Goal: Obtain resource: Download file/media

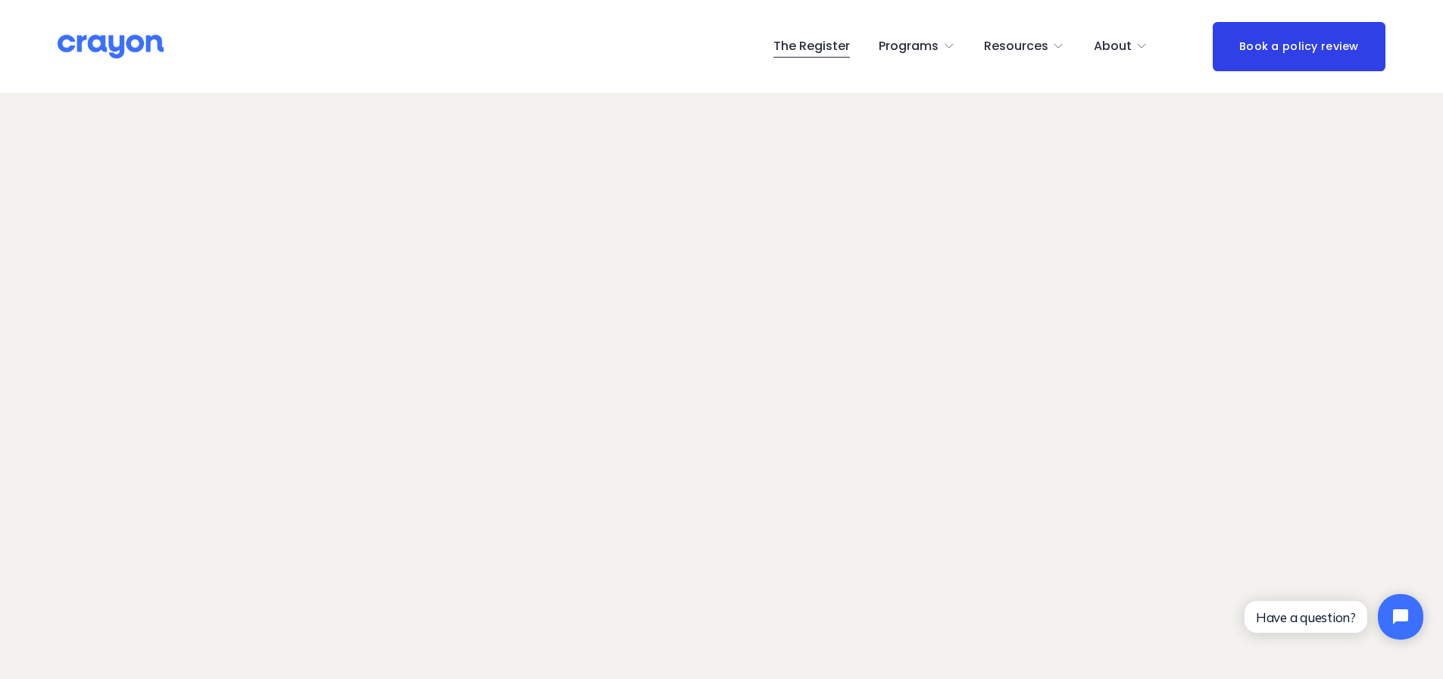
click at [0, 0] on span "About Us" at bounding box center [0, 0] width 0 height 0
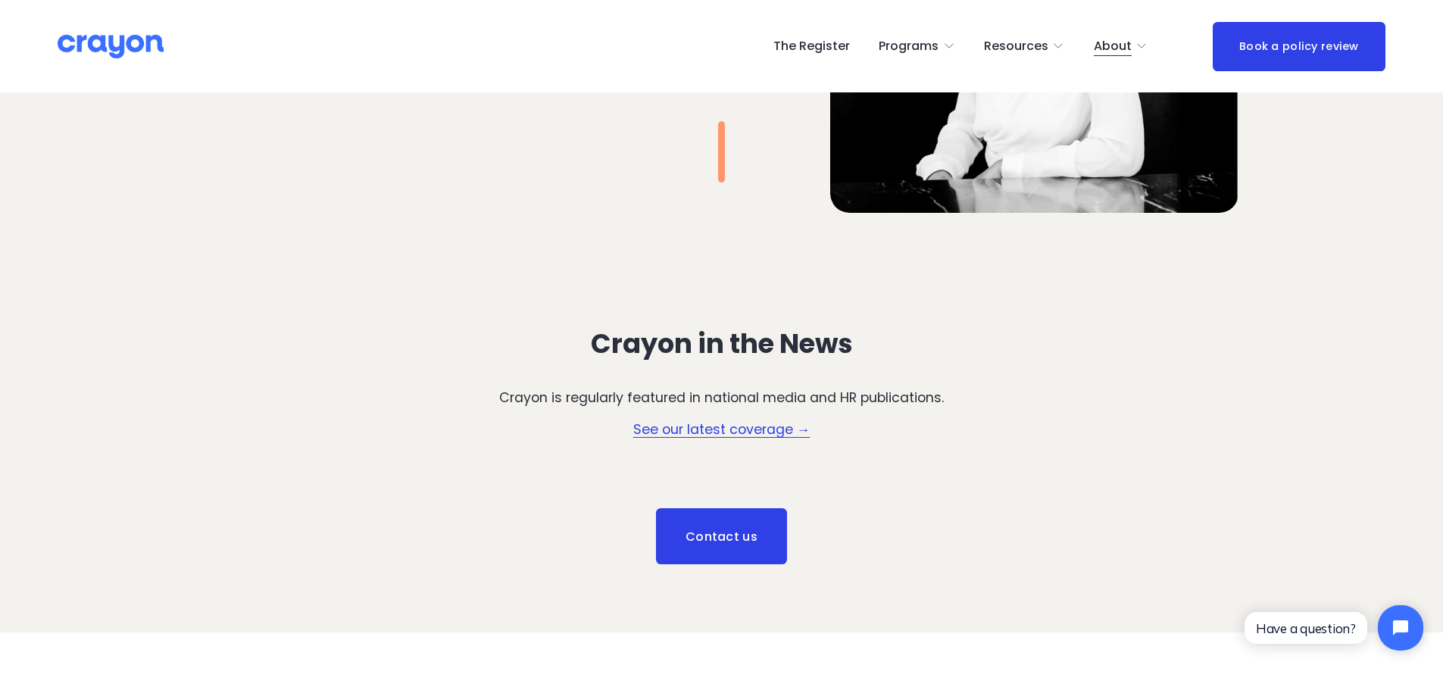
scroll to position [2005, 0]
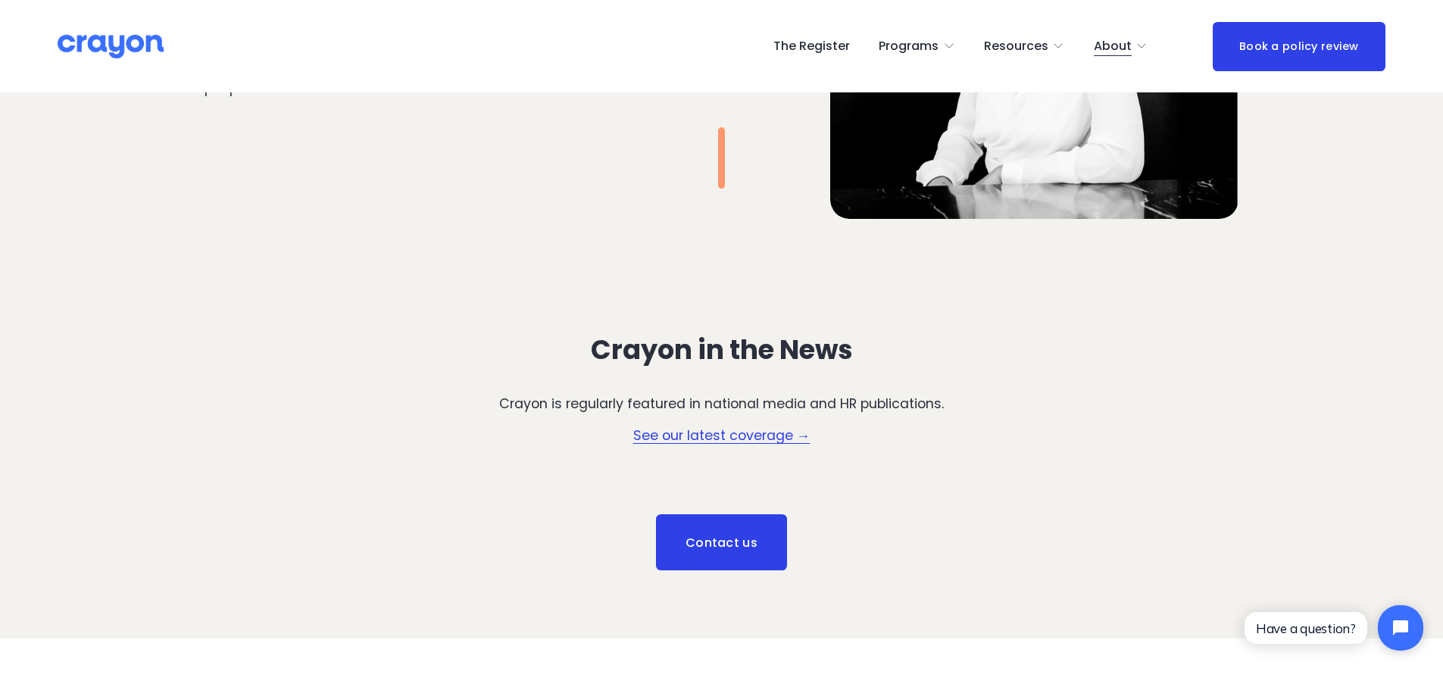
click at [748, 423] on div "Crayon is regularly featured in national media and HR publications. See our lat…" at bounding box center [721, 420] width 721 height 52
click at [744, 430] on link "See our latest coverage →" at bounding box center [721, 435] width 177 height 18
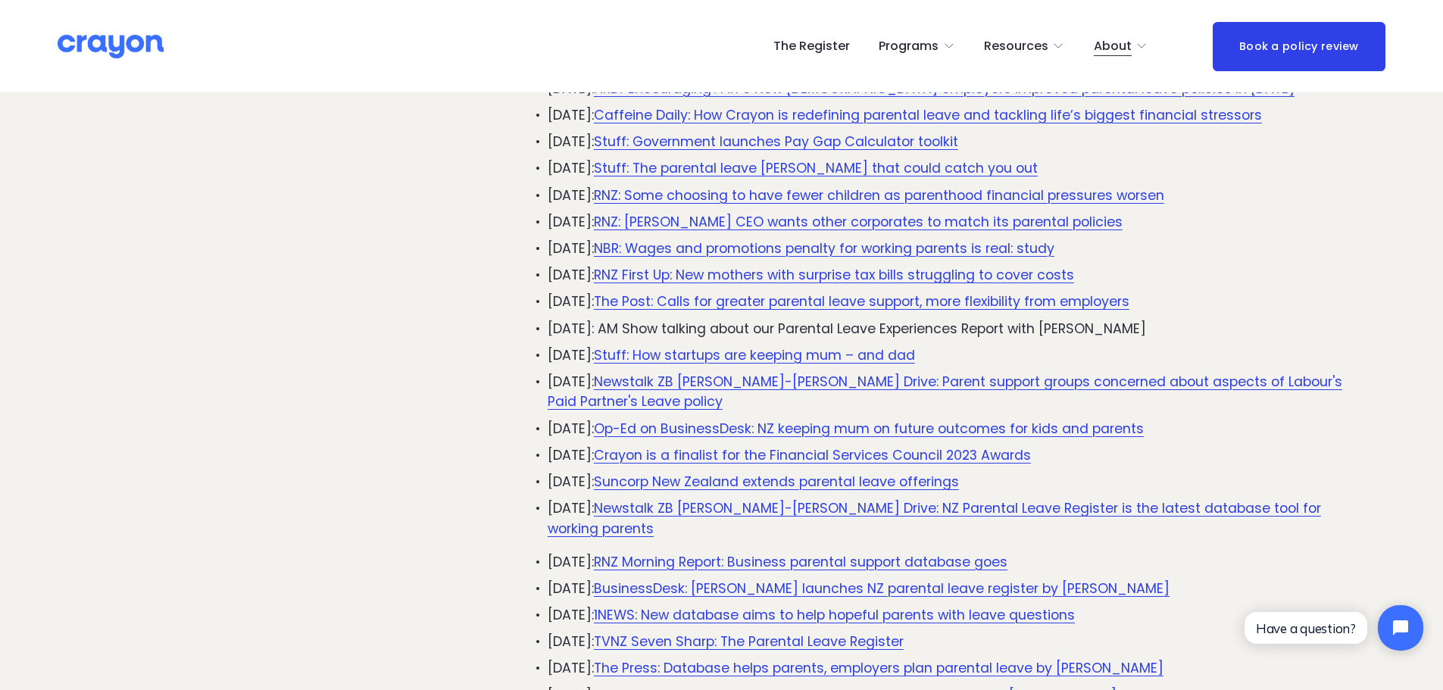
scroll to position [227, 0]
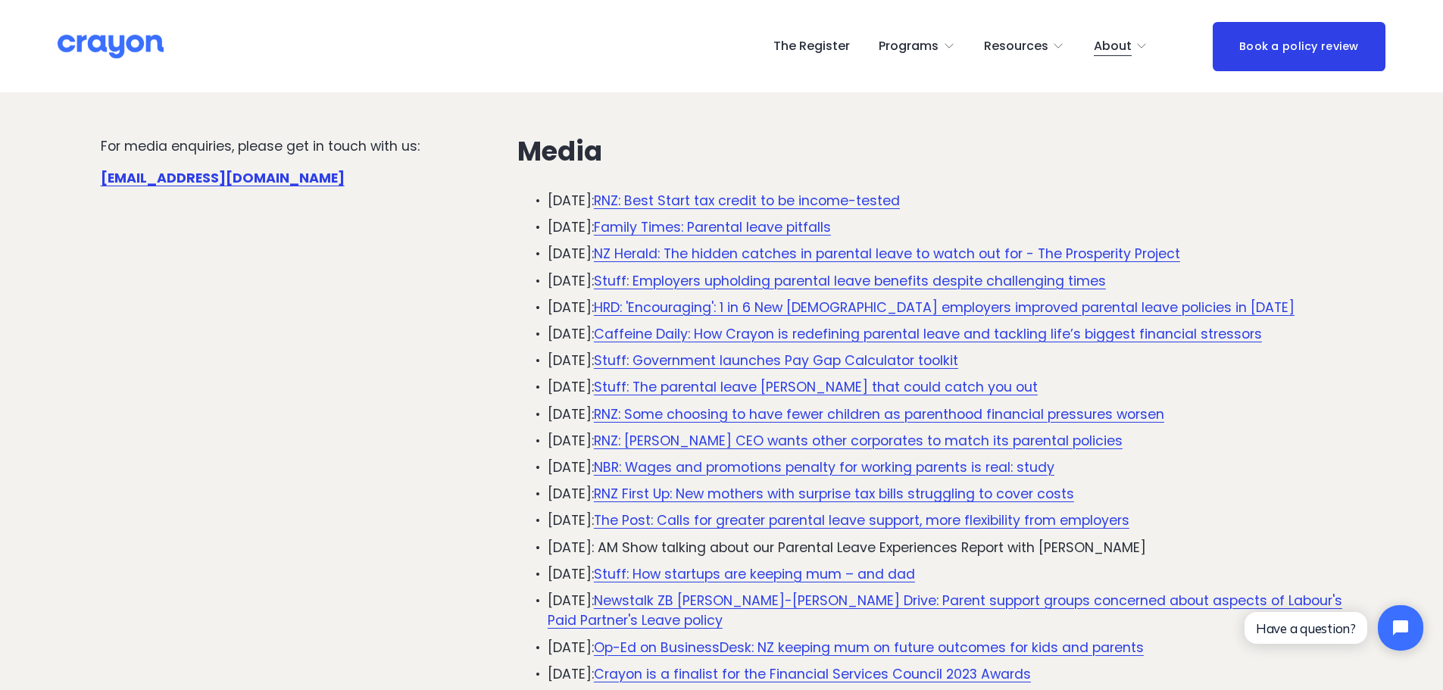
click at [882, 48] on nav "The Register Programs Pulse: Annual Financial Health Check Nest: Baby Prep Rest…" at bounding box center [960, 46] width 374 height 24
click at [894, 48] on span "Programs" at bounding box center [908, 47] width 60 height 22
click at [0, 0] on span "Nest: Baby Prep" at bounding box center [0, 0] width 0 height 0
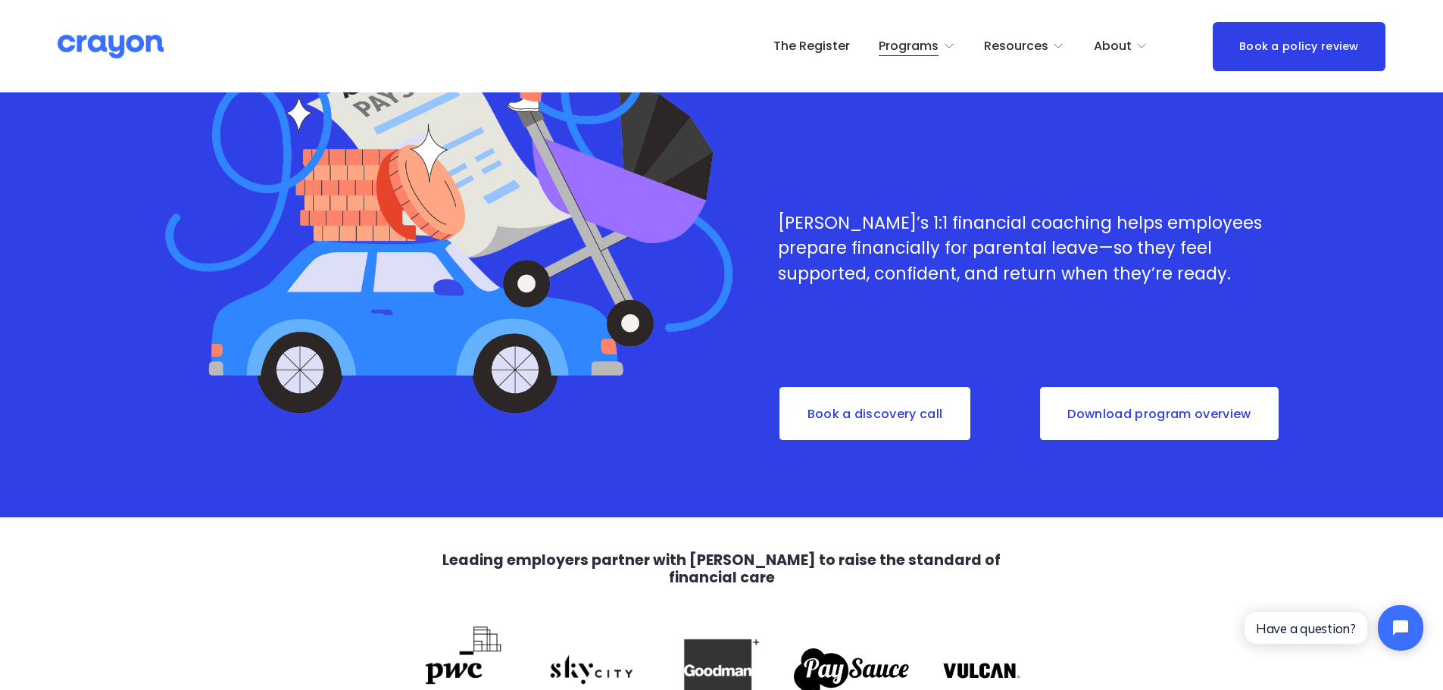
scroll to position [151, 0]
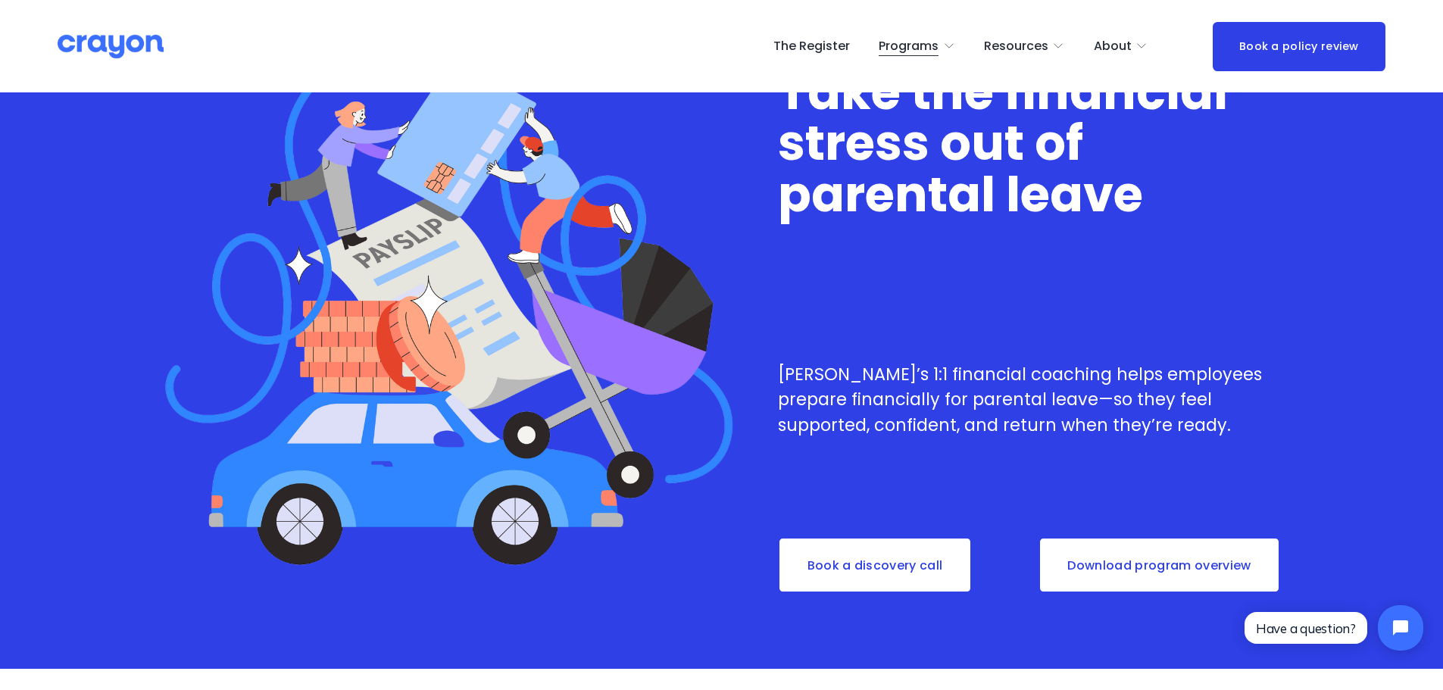
click at [1088, 565] on link "Download program overview" at bounding box center [1159, 565] width 242 height 56
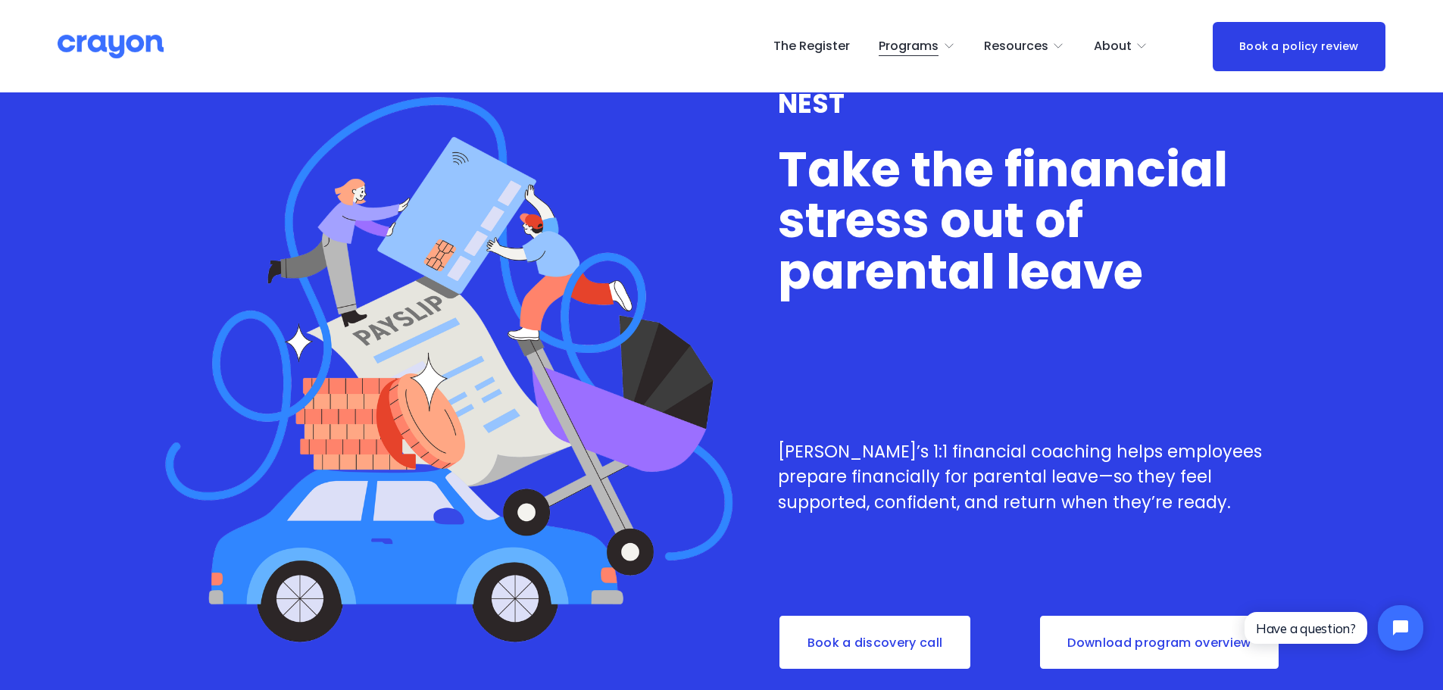
scroll to position [0, 0]
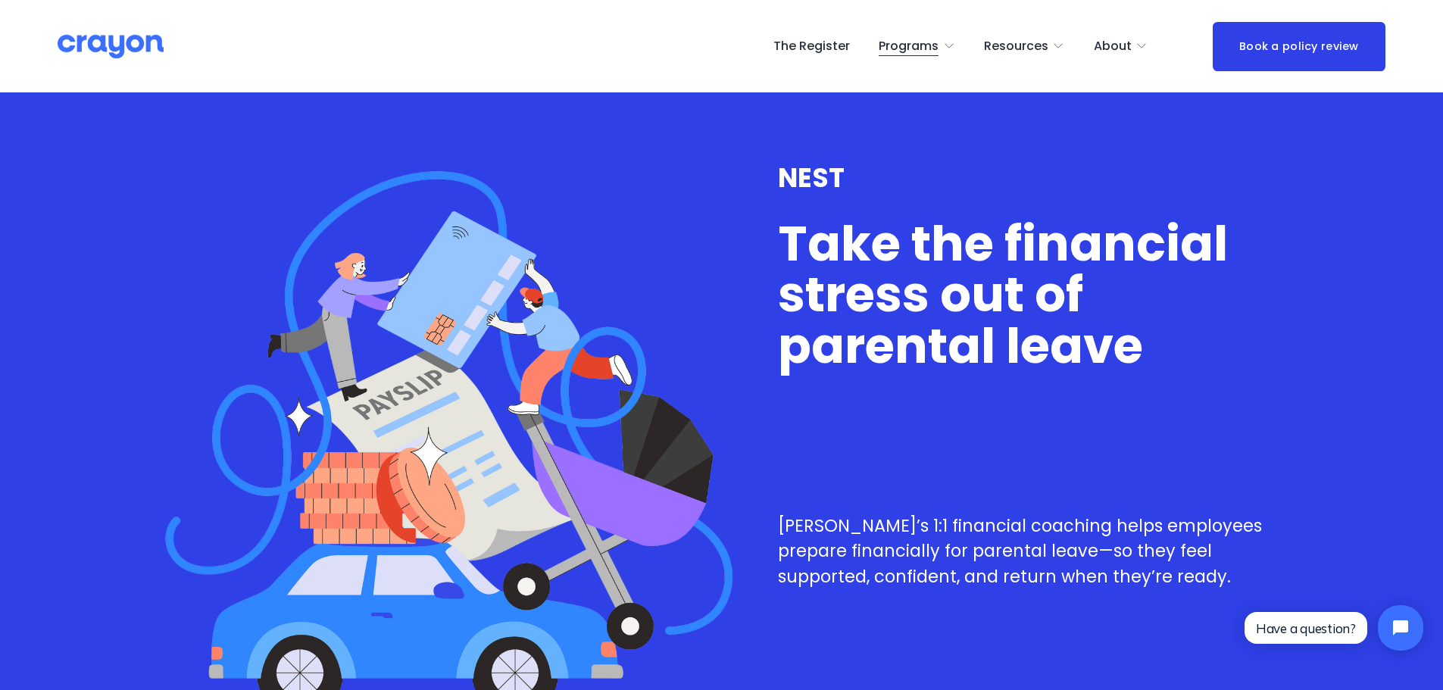
click at [0, 0] on span "Employer hub" at bounding box center [0, 0] width 0 height 0
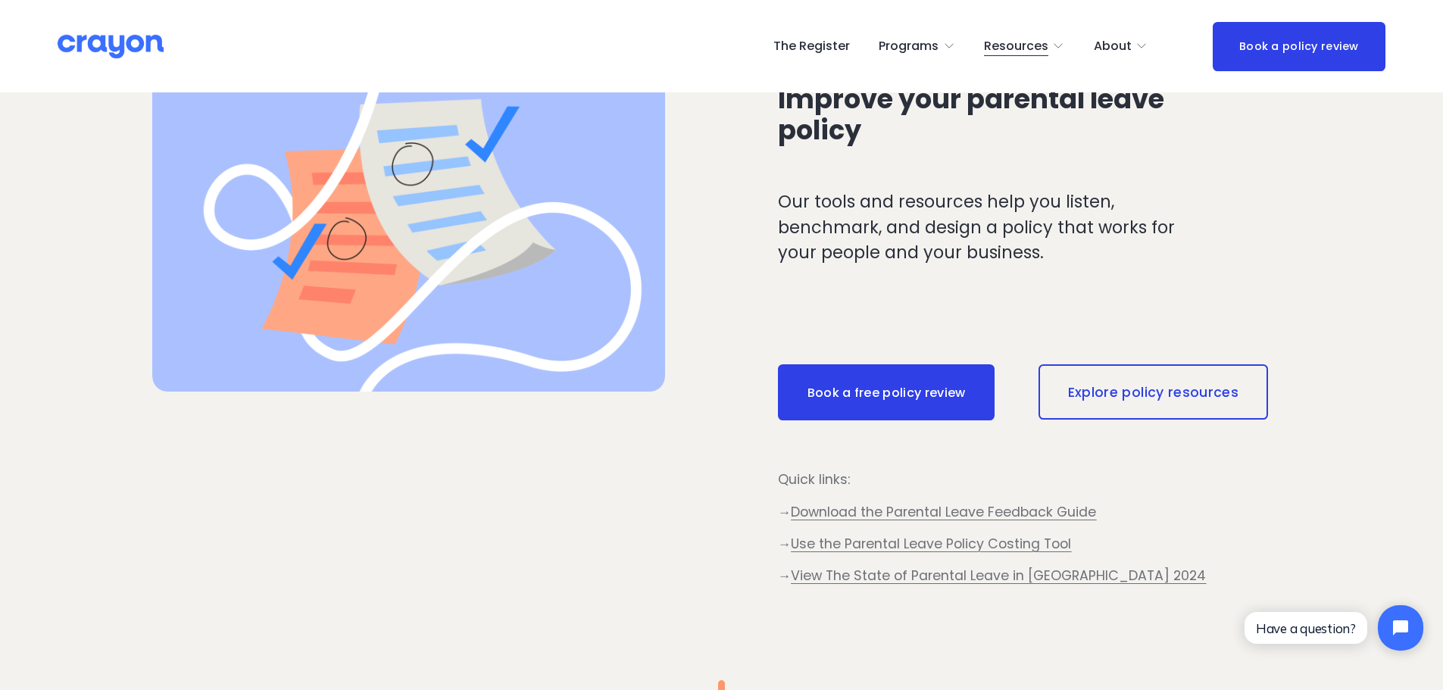
scroll to position [757, 0]
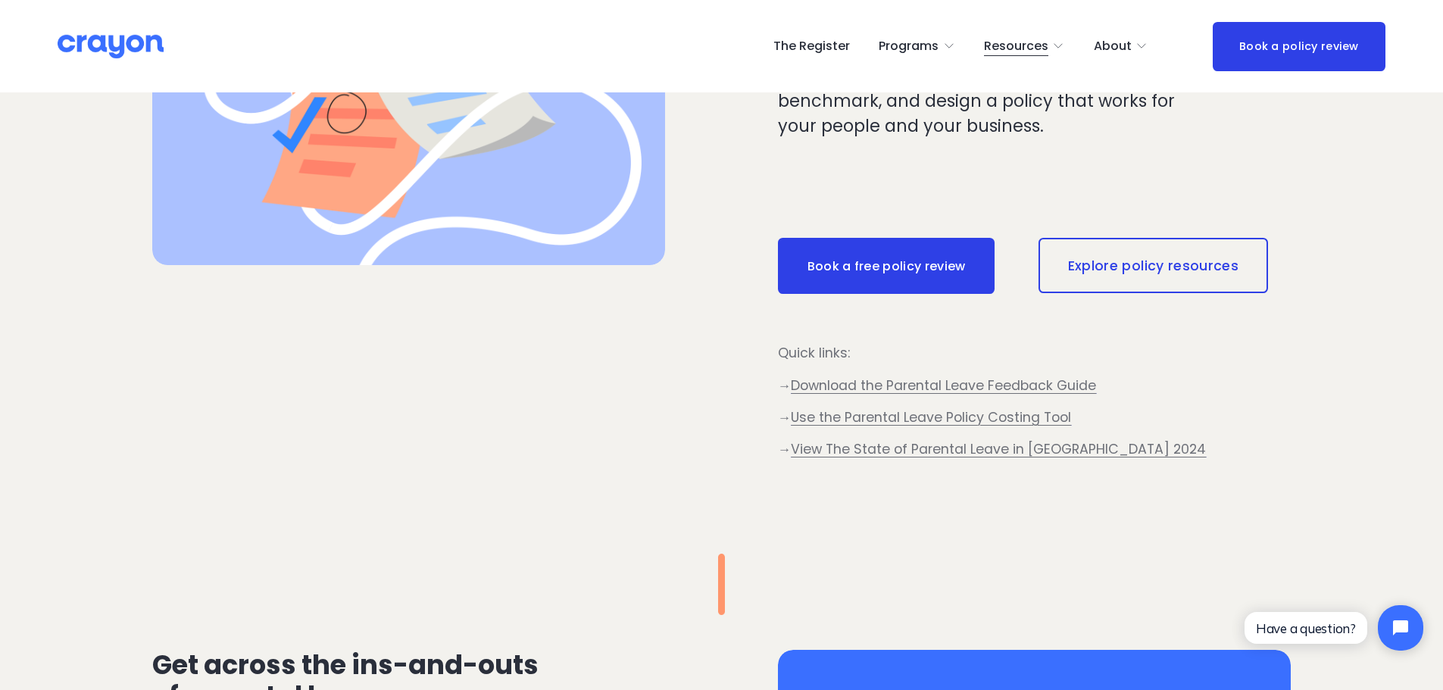
click at [928, 387] on span "Download the Parental Leave Feedback Guide" at bounding box center [943, 385] width 305 height 18
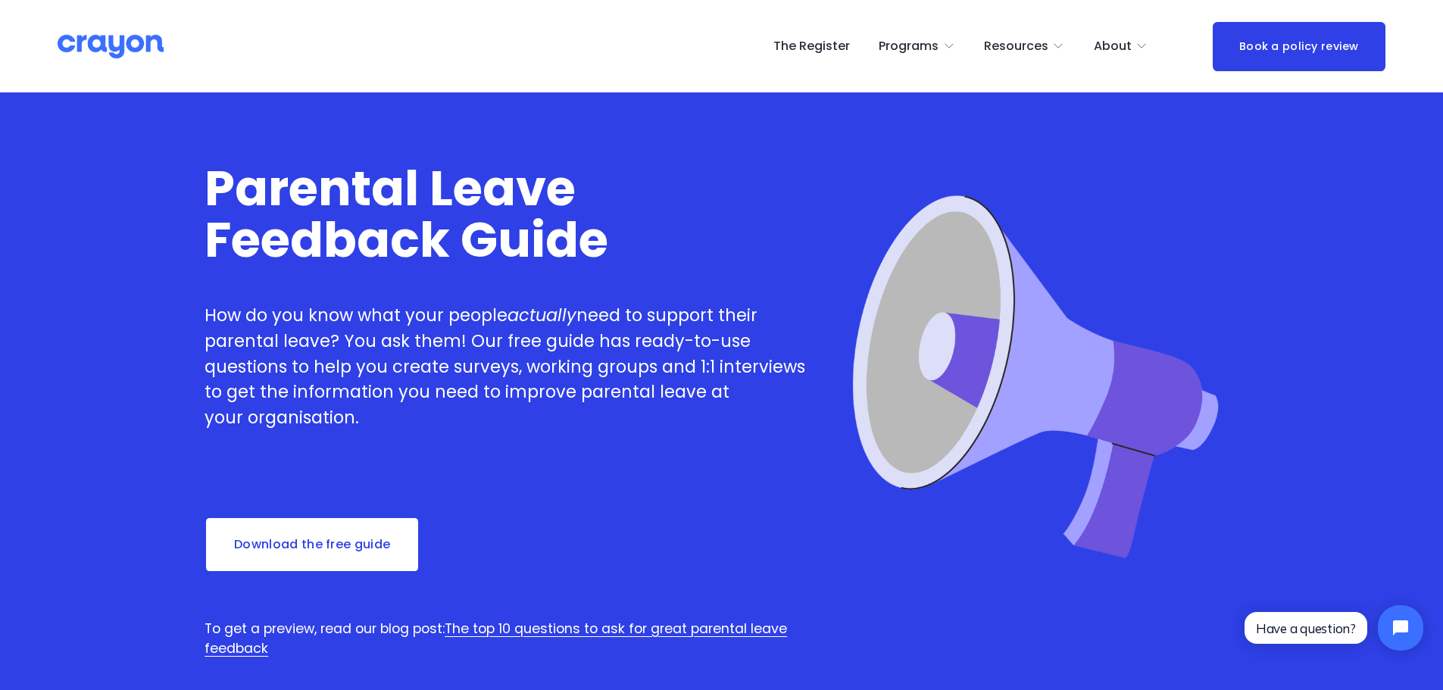
click at [313, 552] on link "Download the free guide" at bounding box center [311, 544] width 215 height 56
